Goal: Check status: Check status

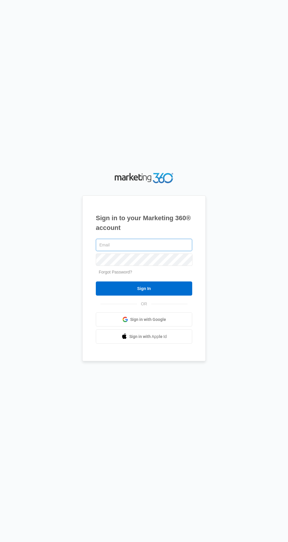
click at [181, 251] on input "text" at bounding box center [144, 245] width 97 height 12
type input "[EMAIL_ADDRESS][DOMAIN_NAME]"
click at [96, 281] on input "Sign In" at bounding box center [144, 288] width 97 height 14
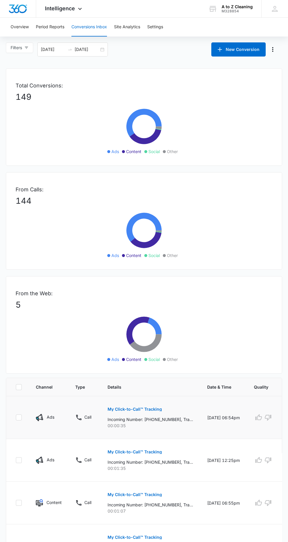
click at [152, 404] on button "My Click-to-Call™ Tracking" at bounding box center [135, 409] width 54 height 14
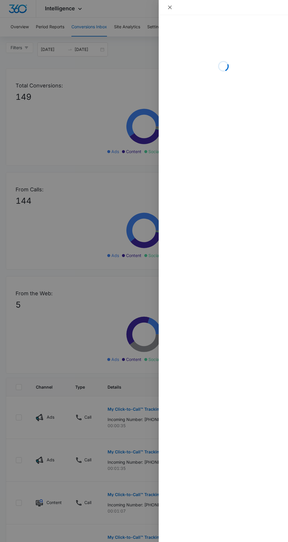
click at [170, 7] on icon "close" at bounding box center [170, 8] width 4 height 4
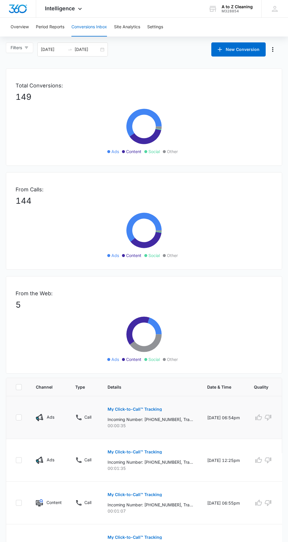
click at [145, 408] on p "My Click-to-Call™ Tracking" at bounding box center [135, 409] width 54 height 4
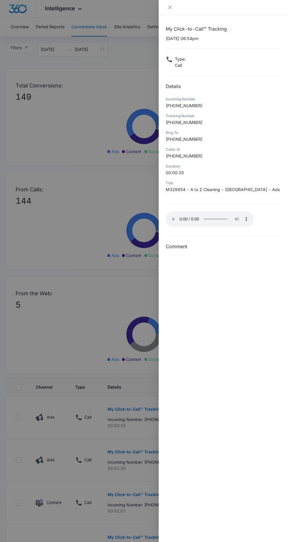
click at [163, 10] on div at bounding box center [224, 7] width 130 height 15
click at [156, 8] on div at bounding box center [144, 271] width 288 height 542
